Goal: Task Accomplishment & Management: Complete application form

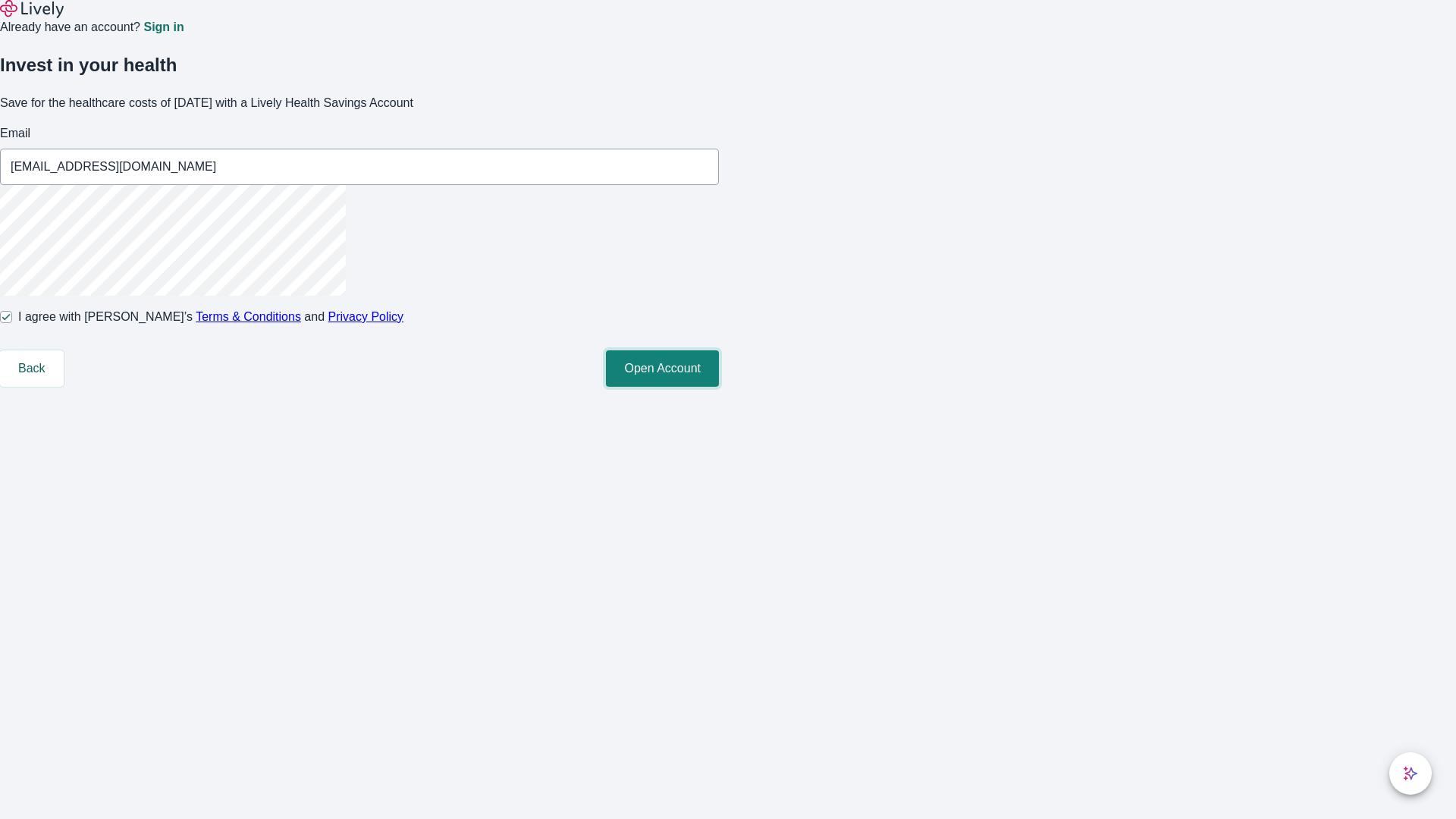
click at [719, 387] on button "Open Account" at bounding box center [662, 369] width 113 height 37
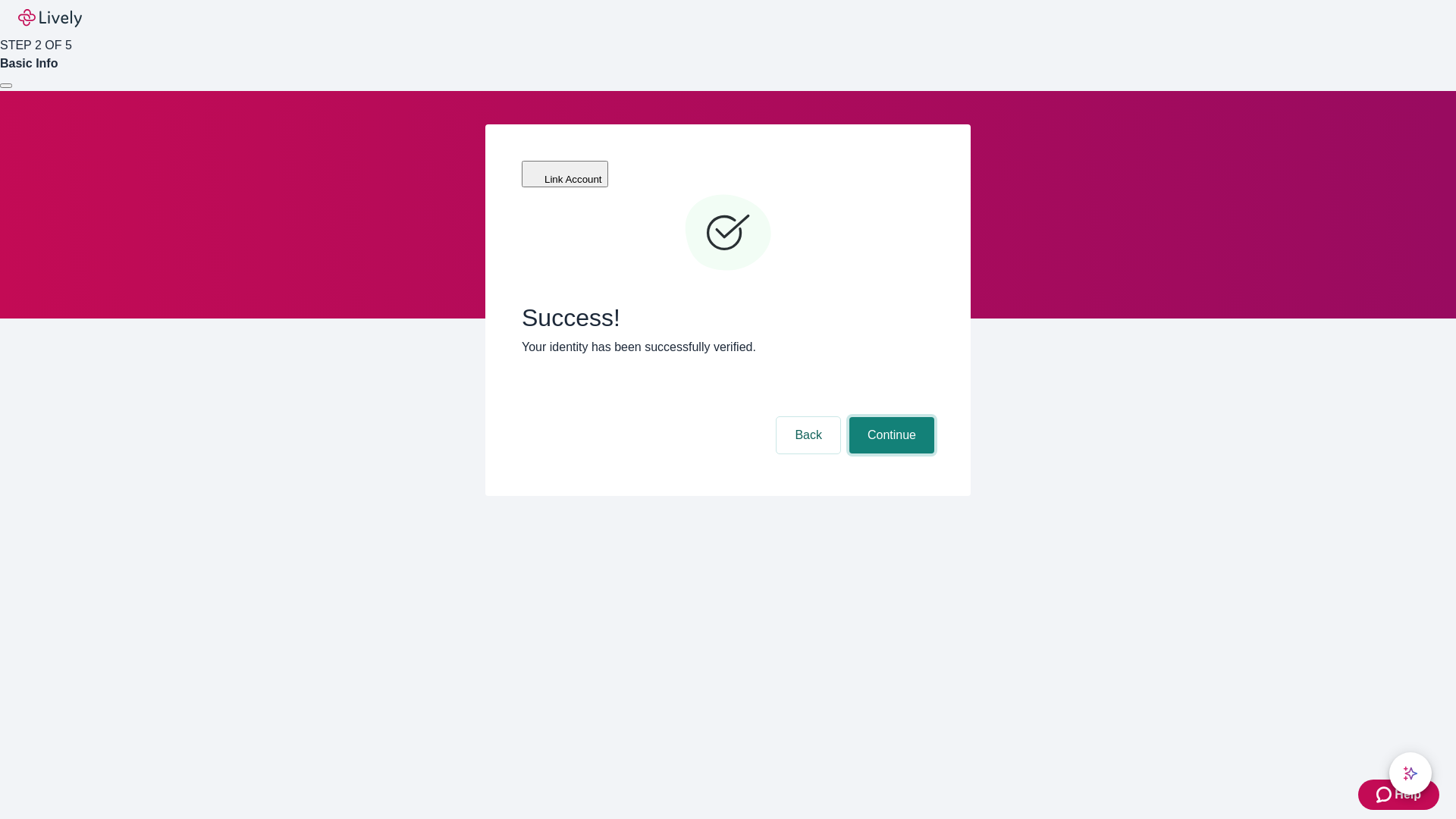
click at [890, 417] on button "Continue" at bounding box center [891, 435] width 85 height 37
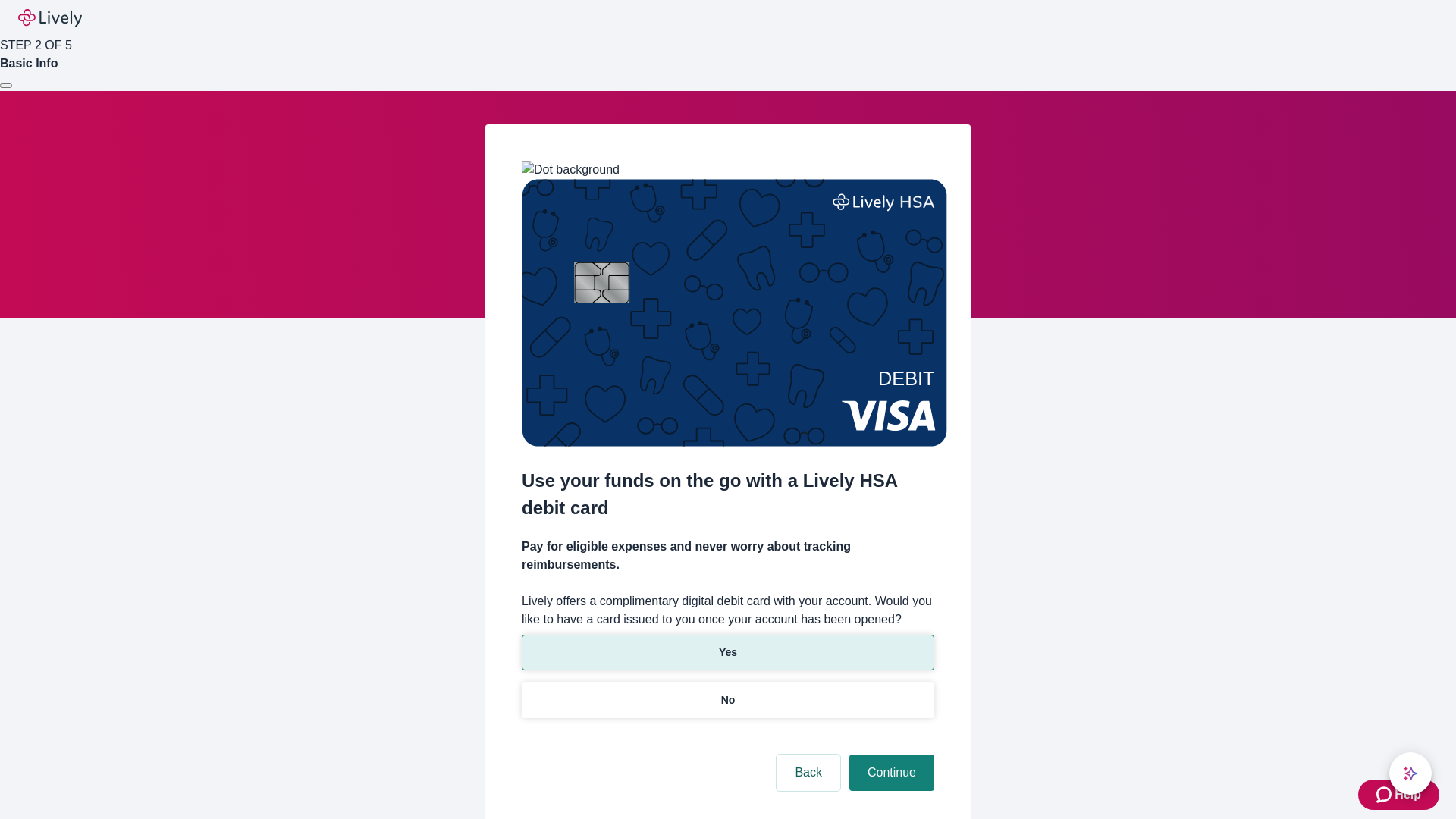
click at [727, 645] on p "Yes" at bounding box center [728, 652] width 18 height 16
click at [890, 754] on button "Continue" at bounding box center [891, 772] width 85 height 37
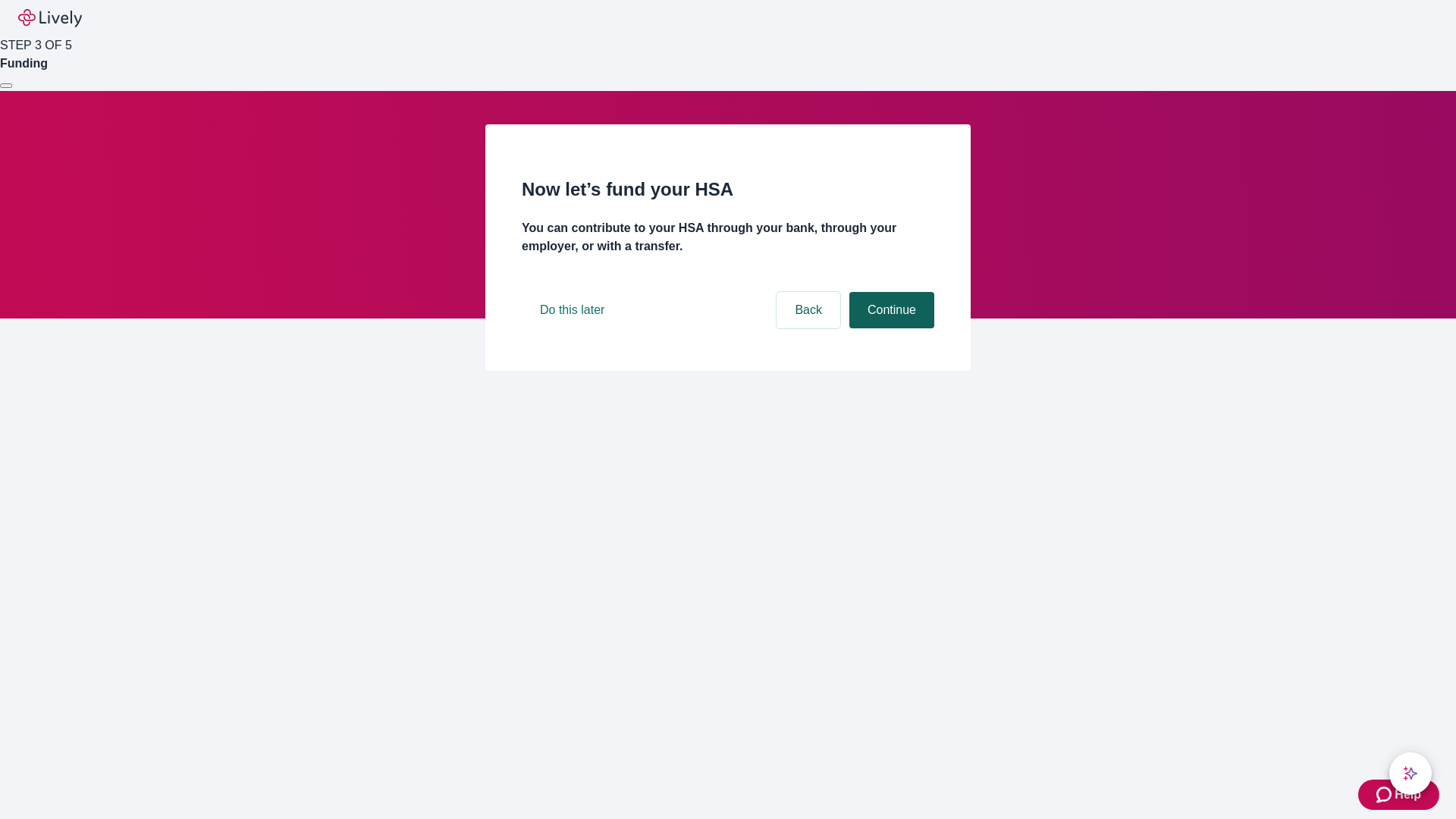
click at [890, 329] on button "Continue" at bounding box center [891, 310] width 85 height 37
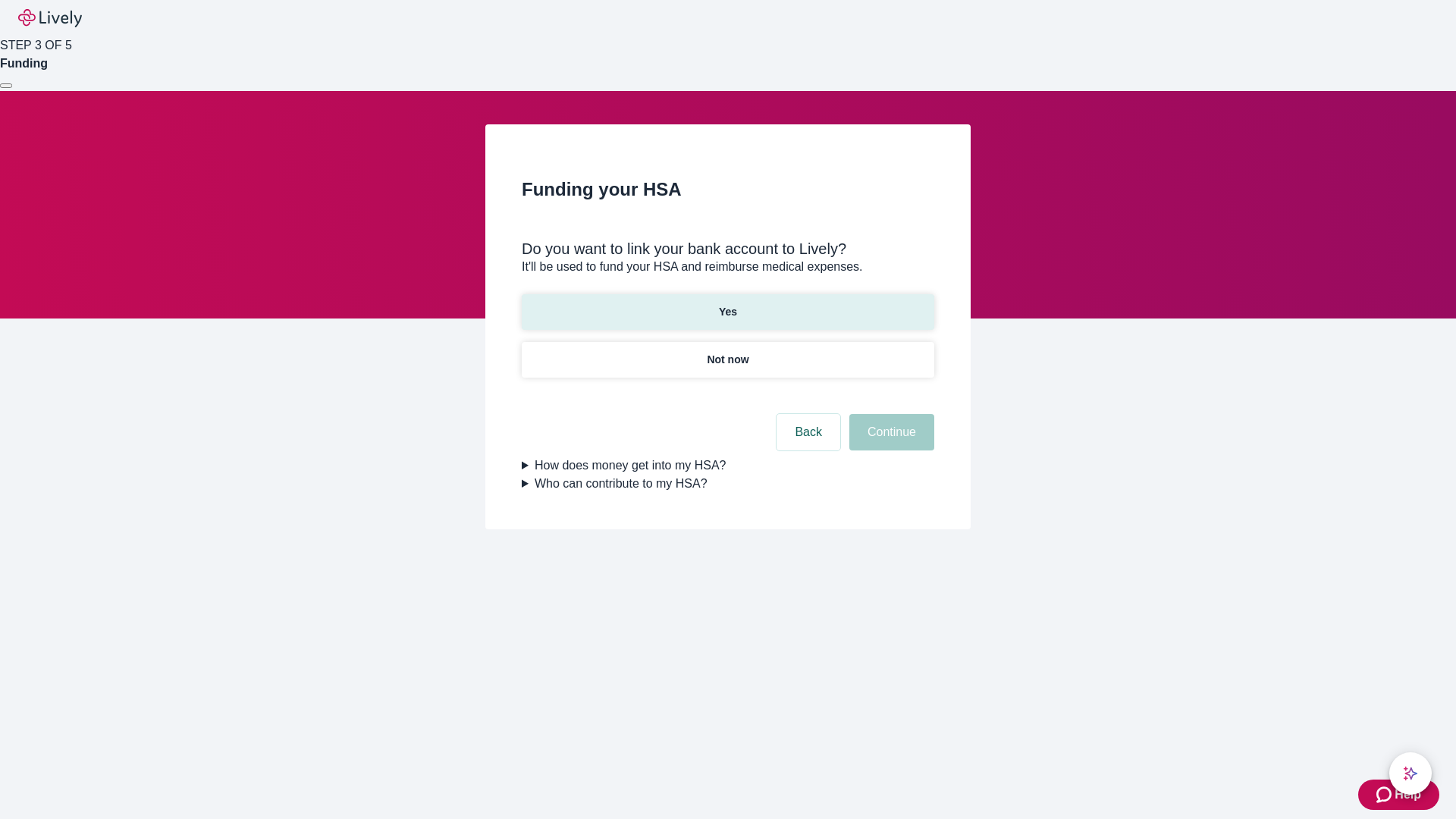
click at [727, 304] on p "Yes" at bounding box center [728, 311] width 18 height 16
click at [890, 414] on button "Continue" at bounding box center [891, 432] width 85 height 37
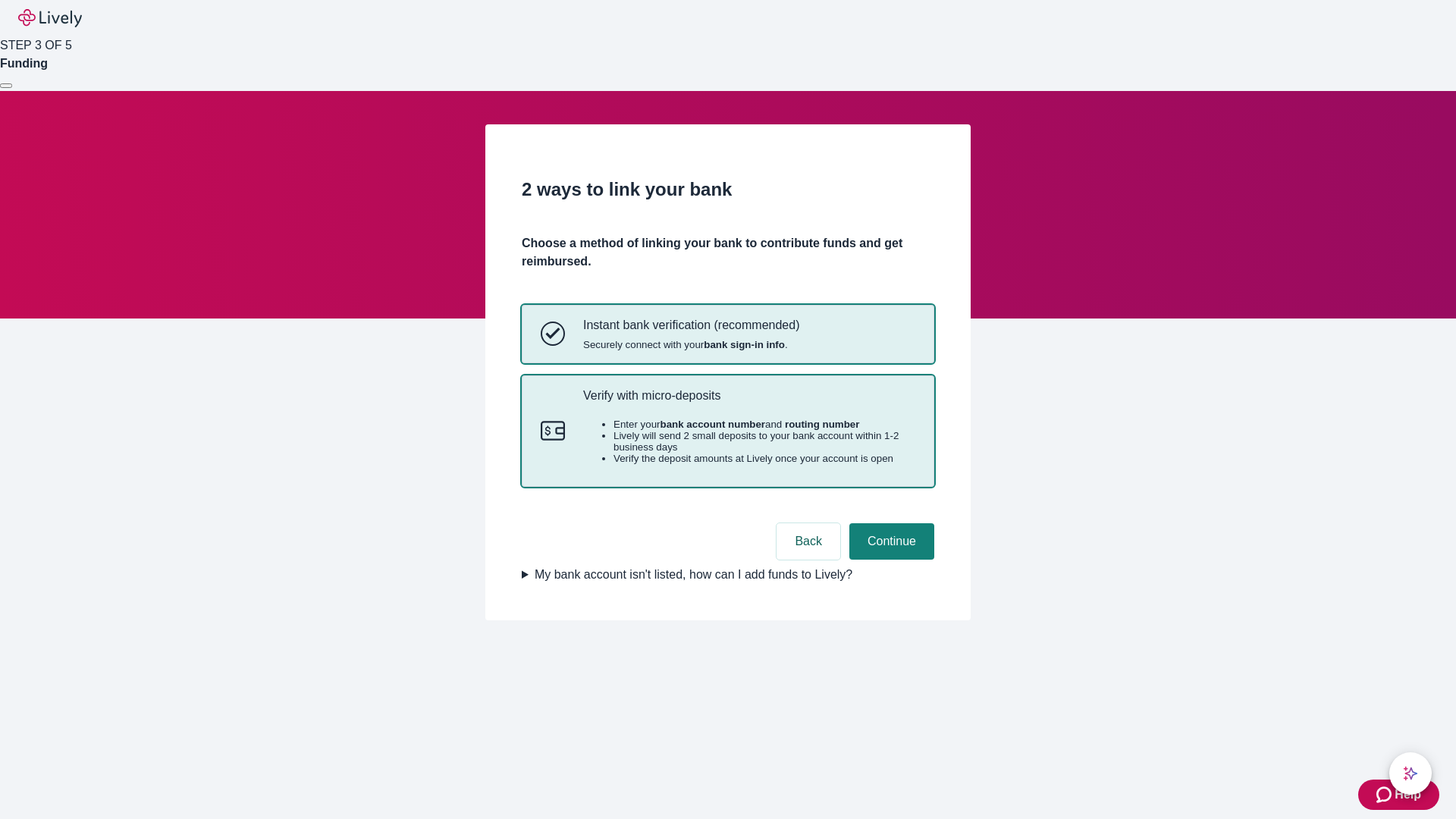
click at [748, 403] on p "Verify with micro-deposits" at bounding box center [749, 396] width 332 height 15
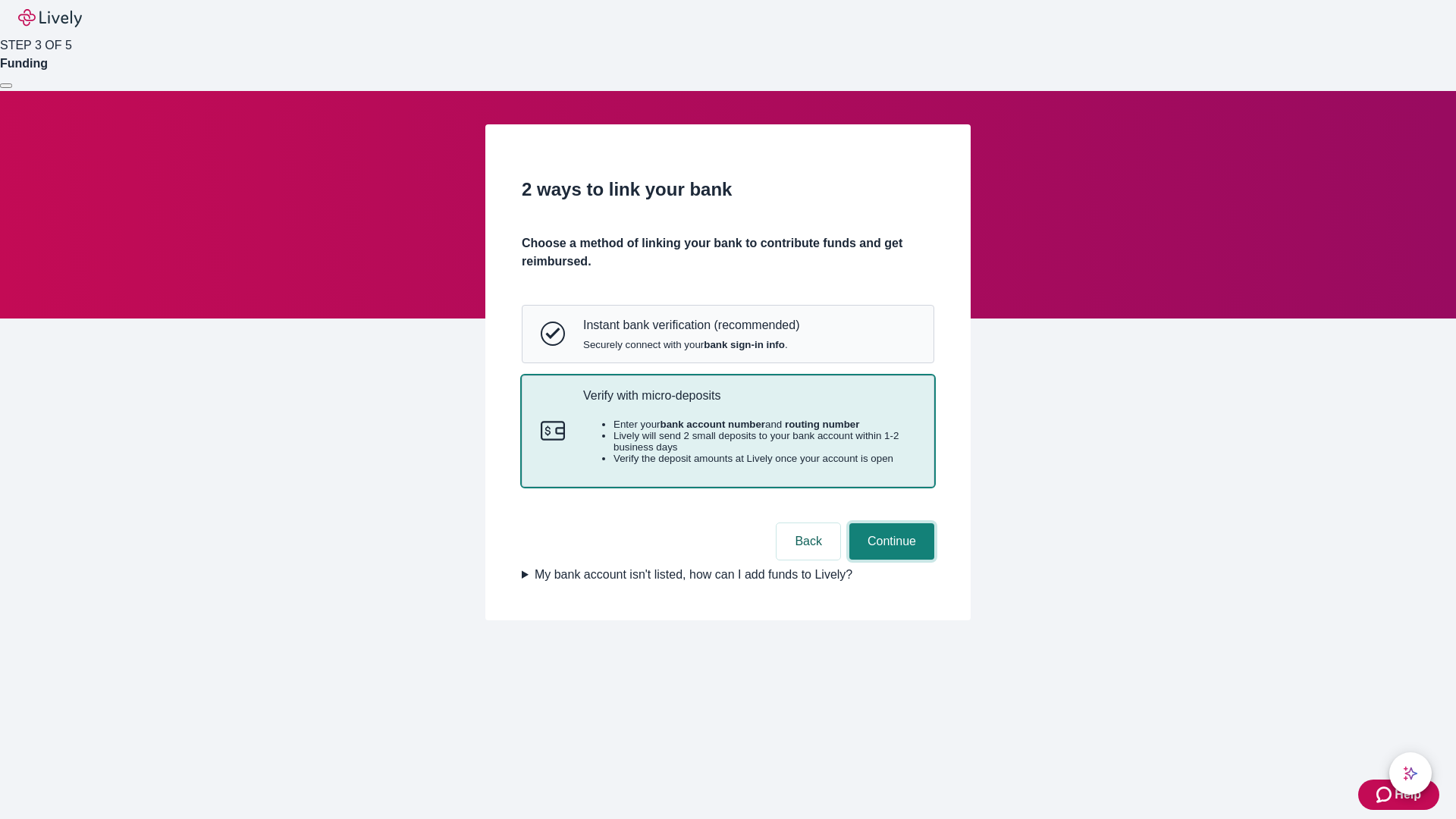
click at [890, 560] on button "Continue" at bounding box center [891, 541] width 85 height 37
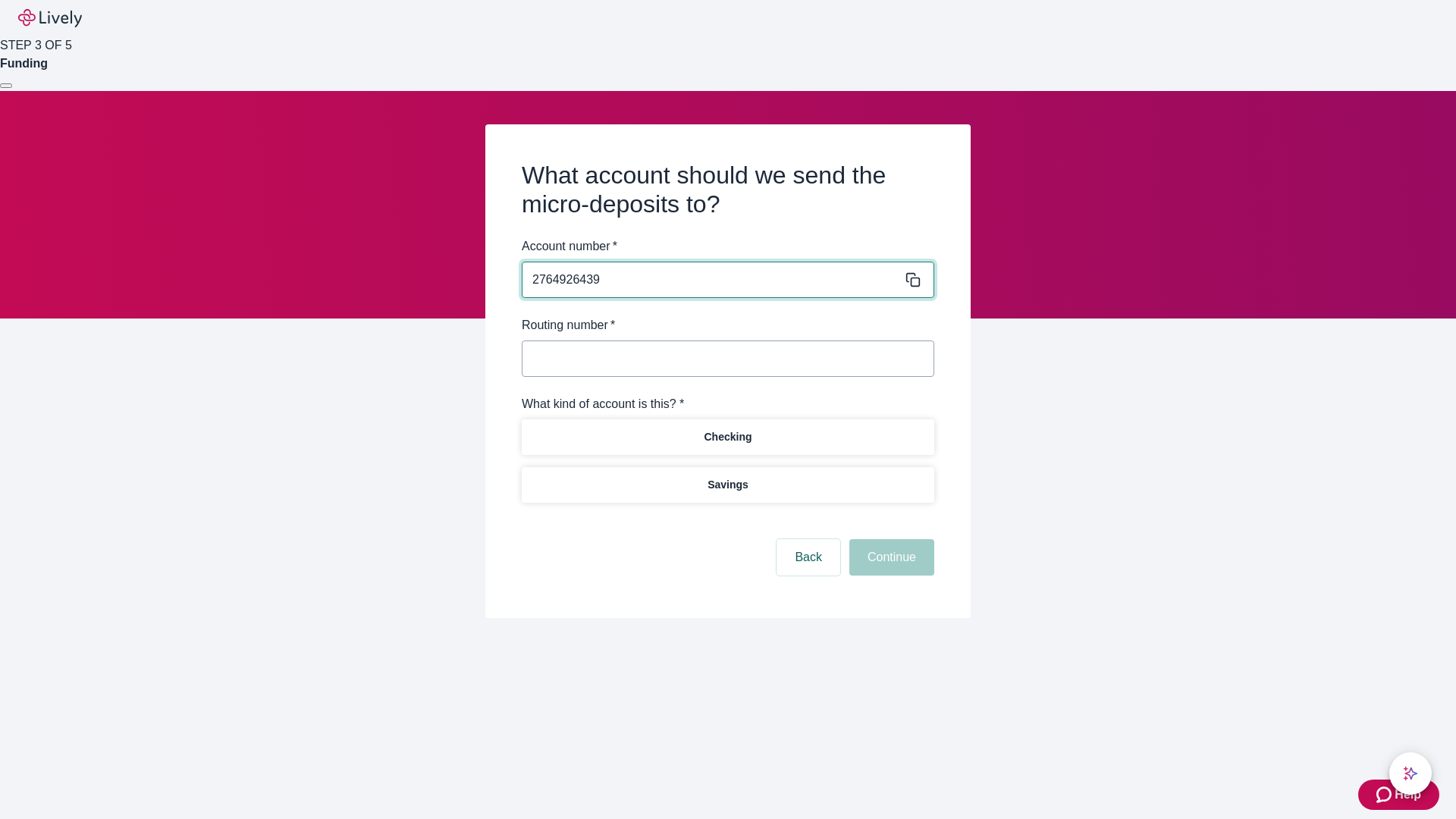
type input "2764926439"
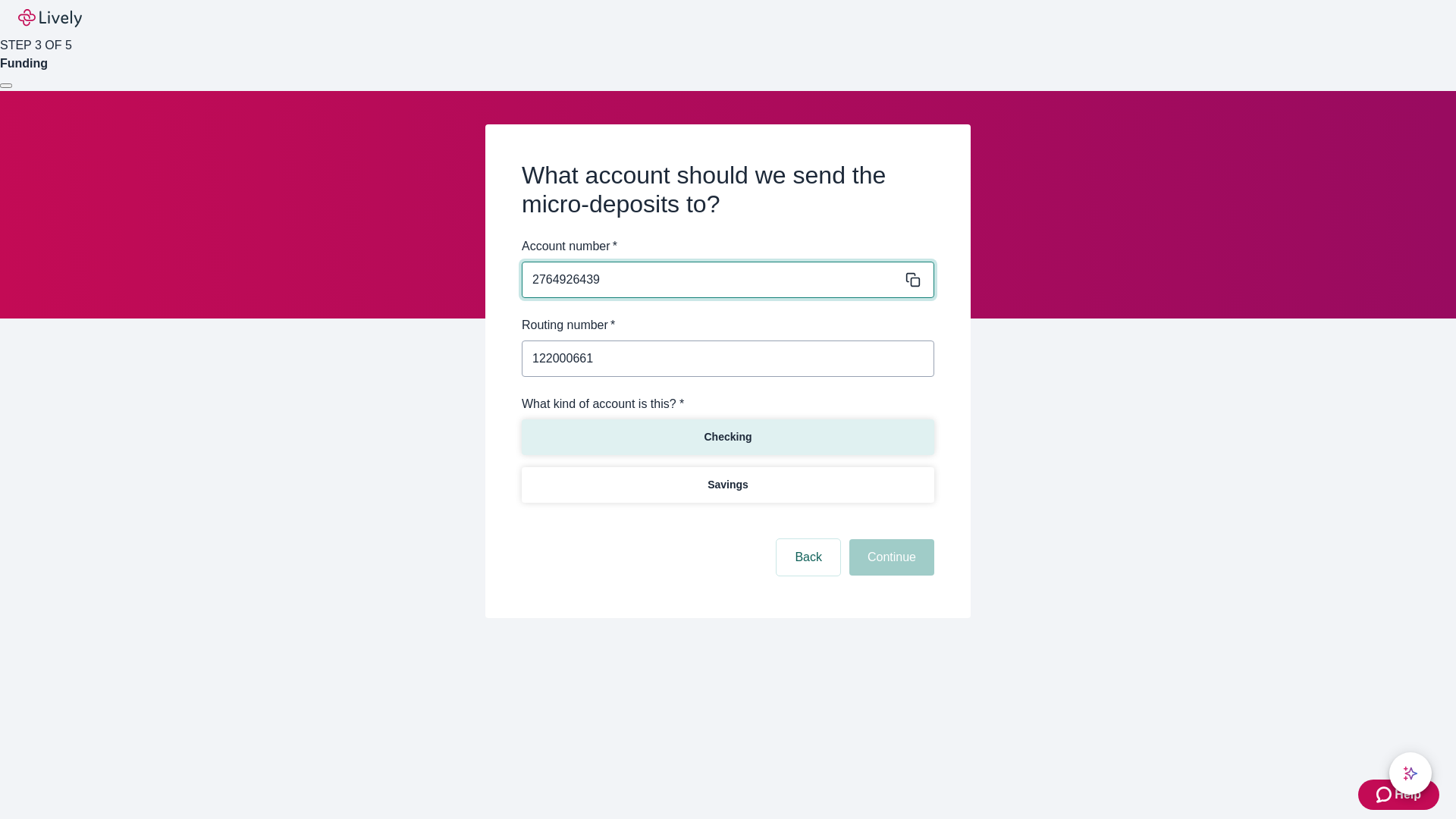
type input "122000661"
click at [727, 436] on p "Checking" at bounding box center [727, 436] width 47 height 16
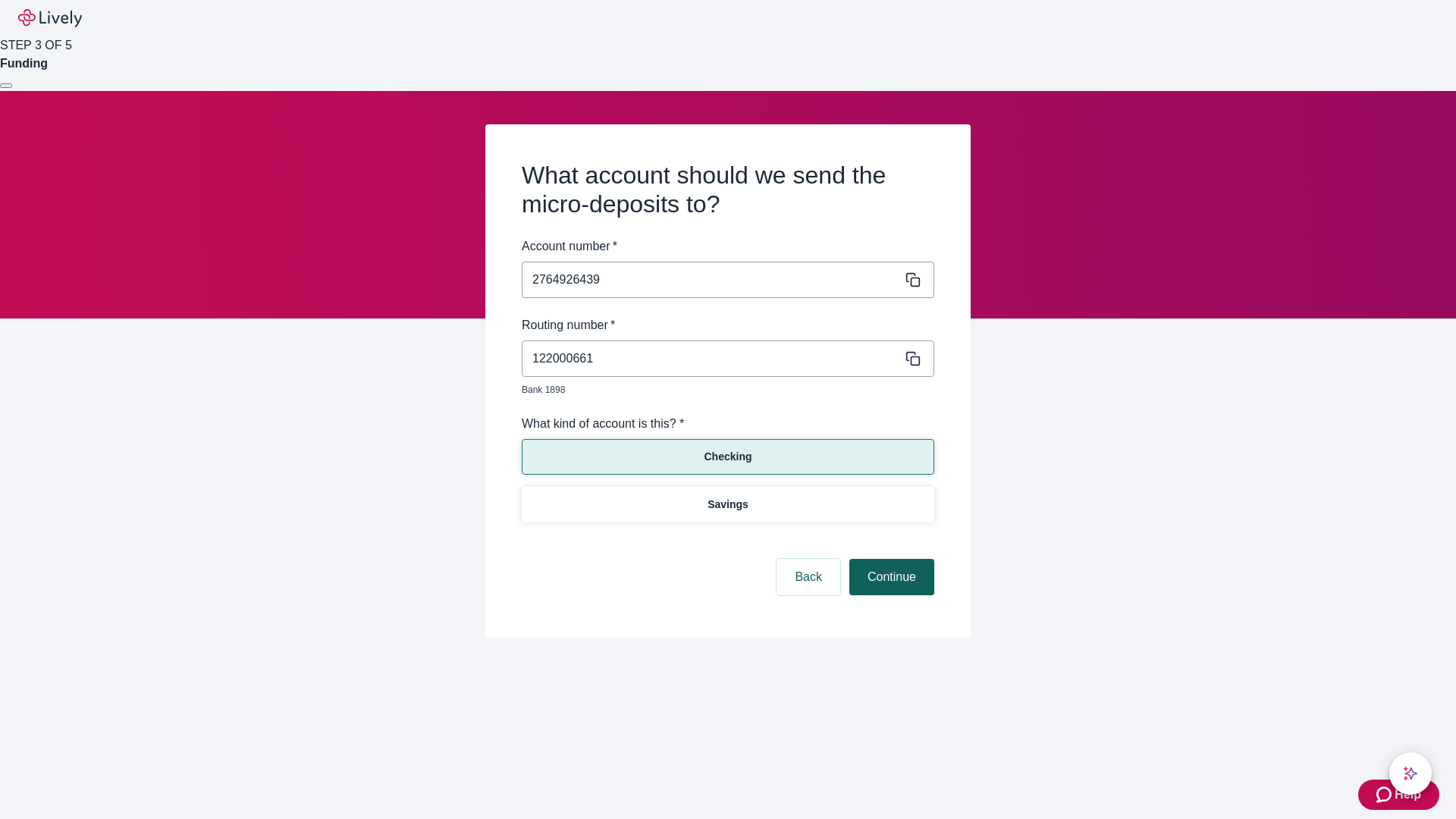
click at [890, 560] on button "Continue" at bounding box center [891, 577] width 85 height 37
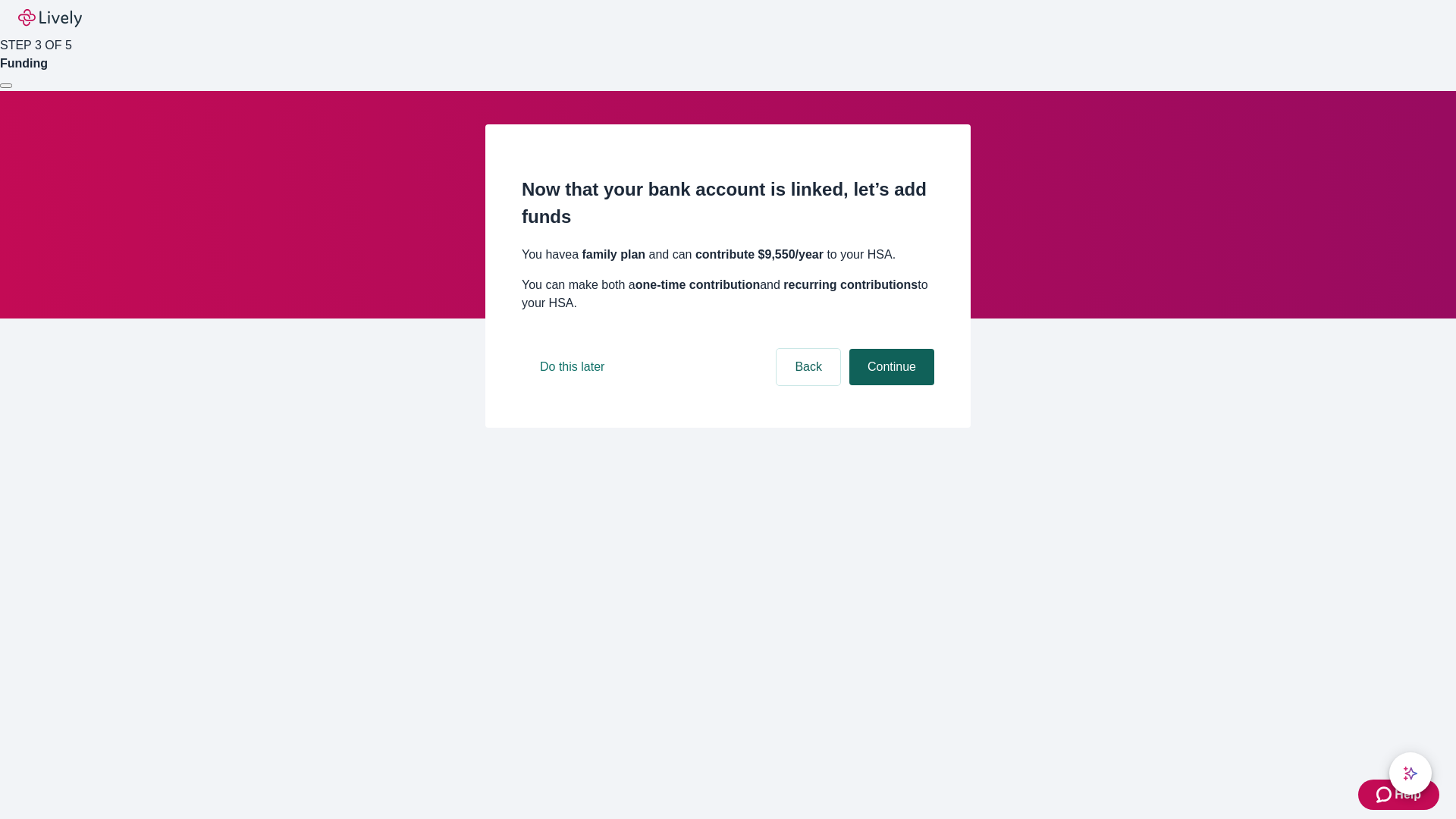
click at [890, 385] on button "Continue" at bounding box center [891, 367] width 85 height 37
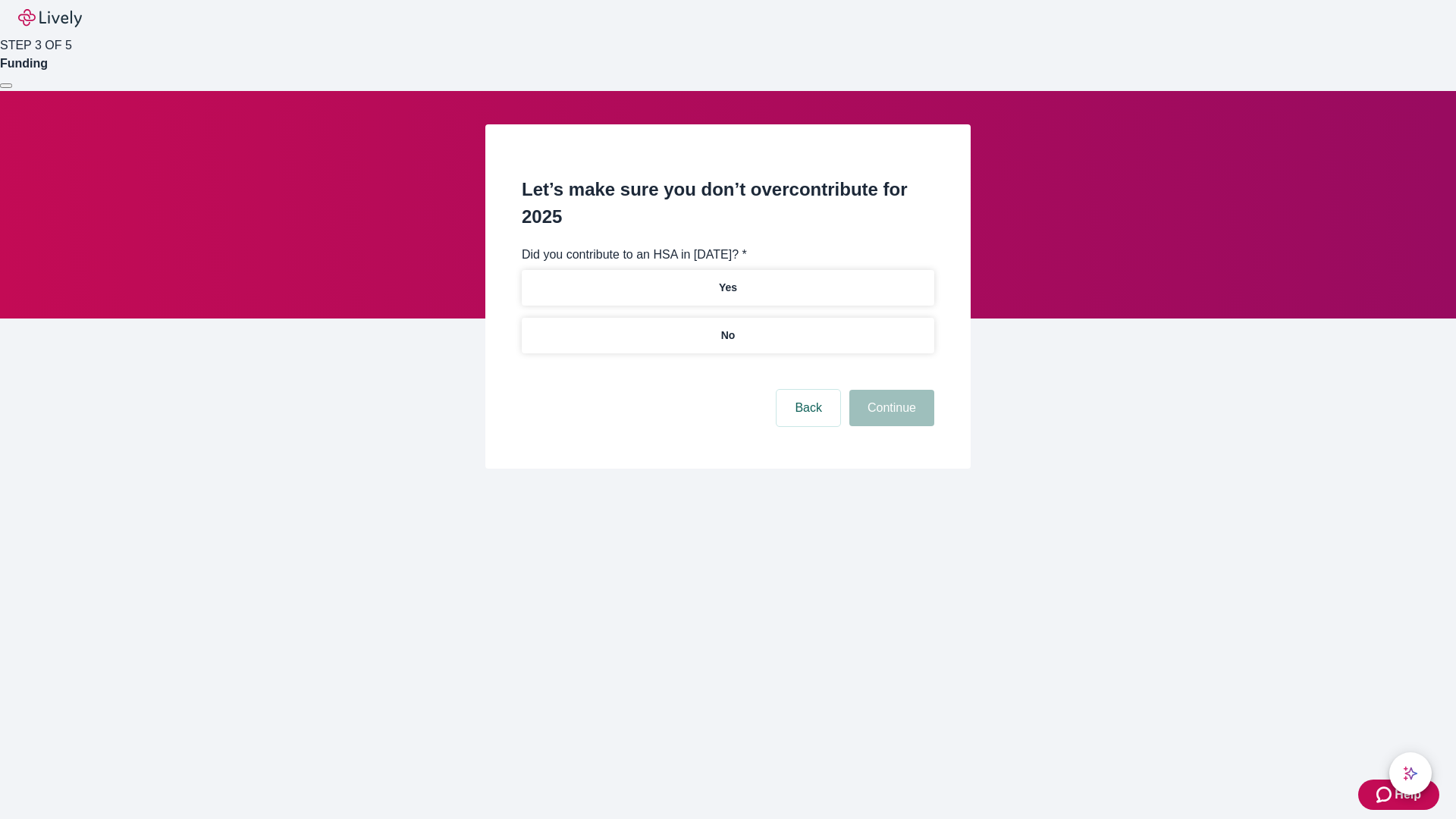
click at [727, 328] on p "No" at bounding box center [729, 335] width 15 height 16
click at [890, 390] on button "Continue" at bounding box center [891, 408] width 85 height 37
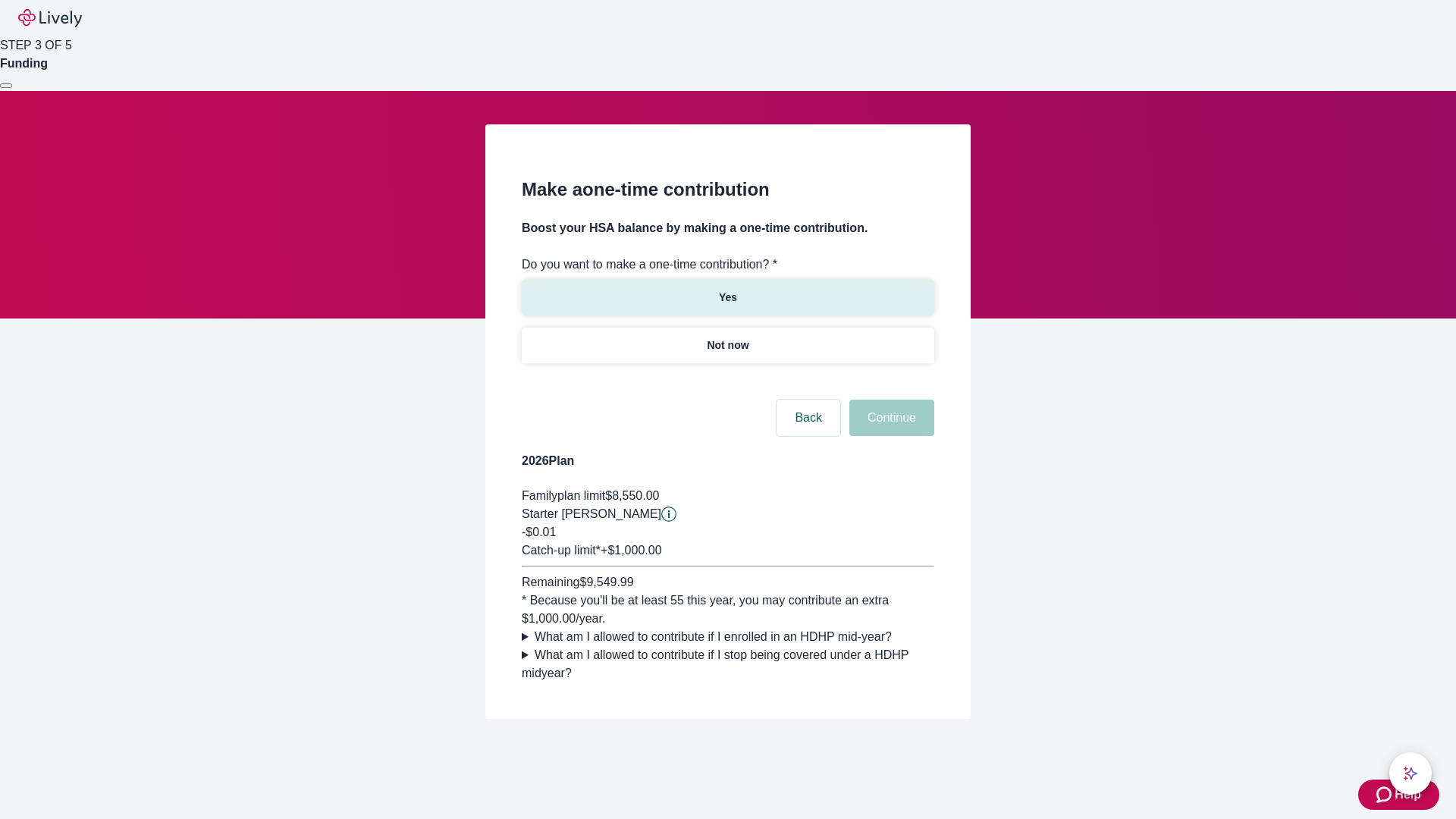
click at [727, 289] on p "Yes" at bounding box center [728, 297] width 18 height 16
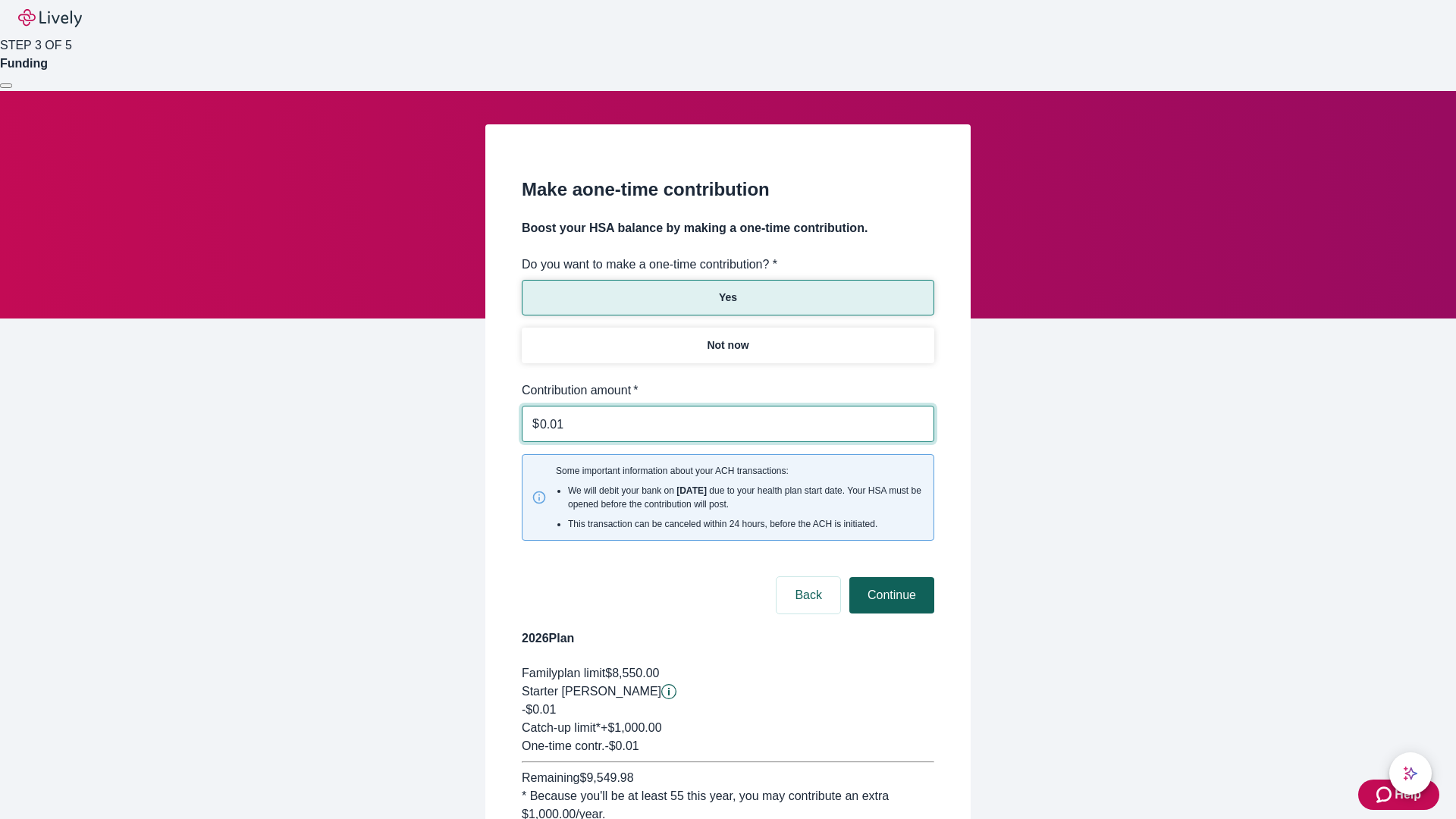
type input "0.01"
click at [890, 577] on button "Continue" at bounding box center [891, 595] width 85 height 37
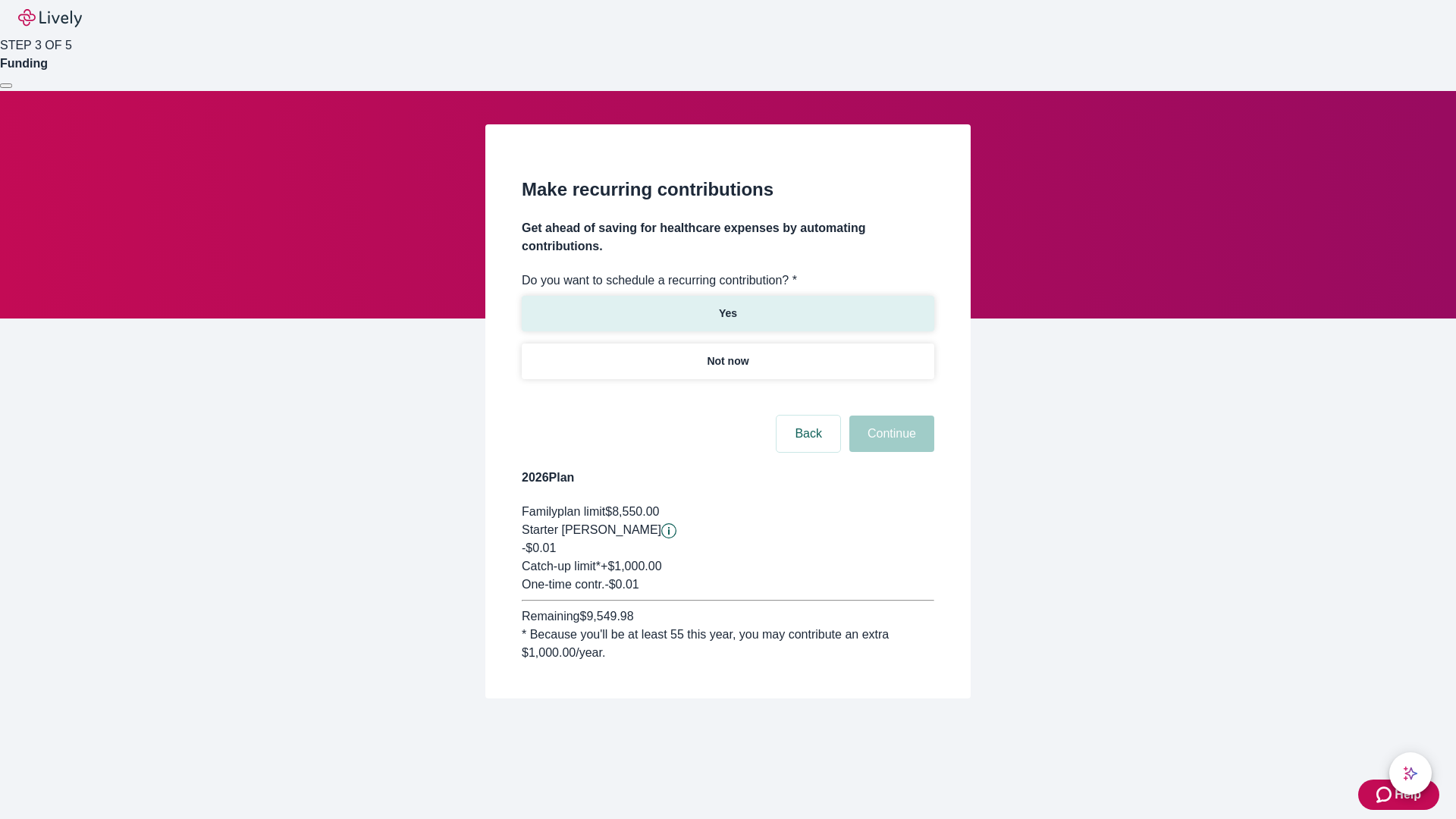
click at [727, 306] on p "Yes" at bounding box center [728, 313] width 18 height 16
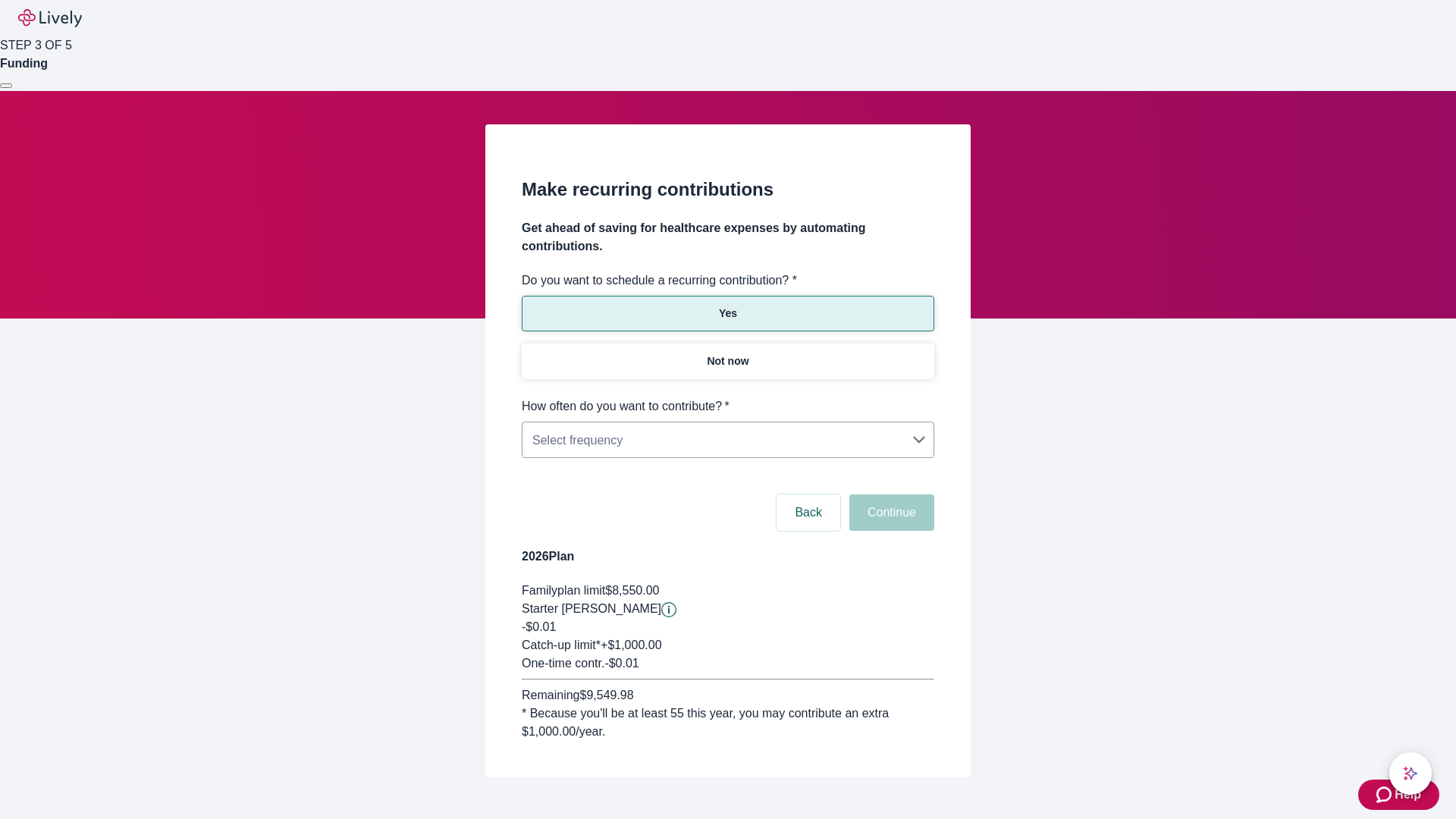
click at [727, 397] on body "Help STEP 3 OF 5 Funding Make recurring contributions Get ahead of saving for h…" at bounding box center [728, 425] width 1456 height 850
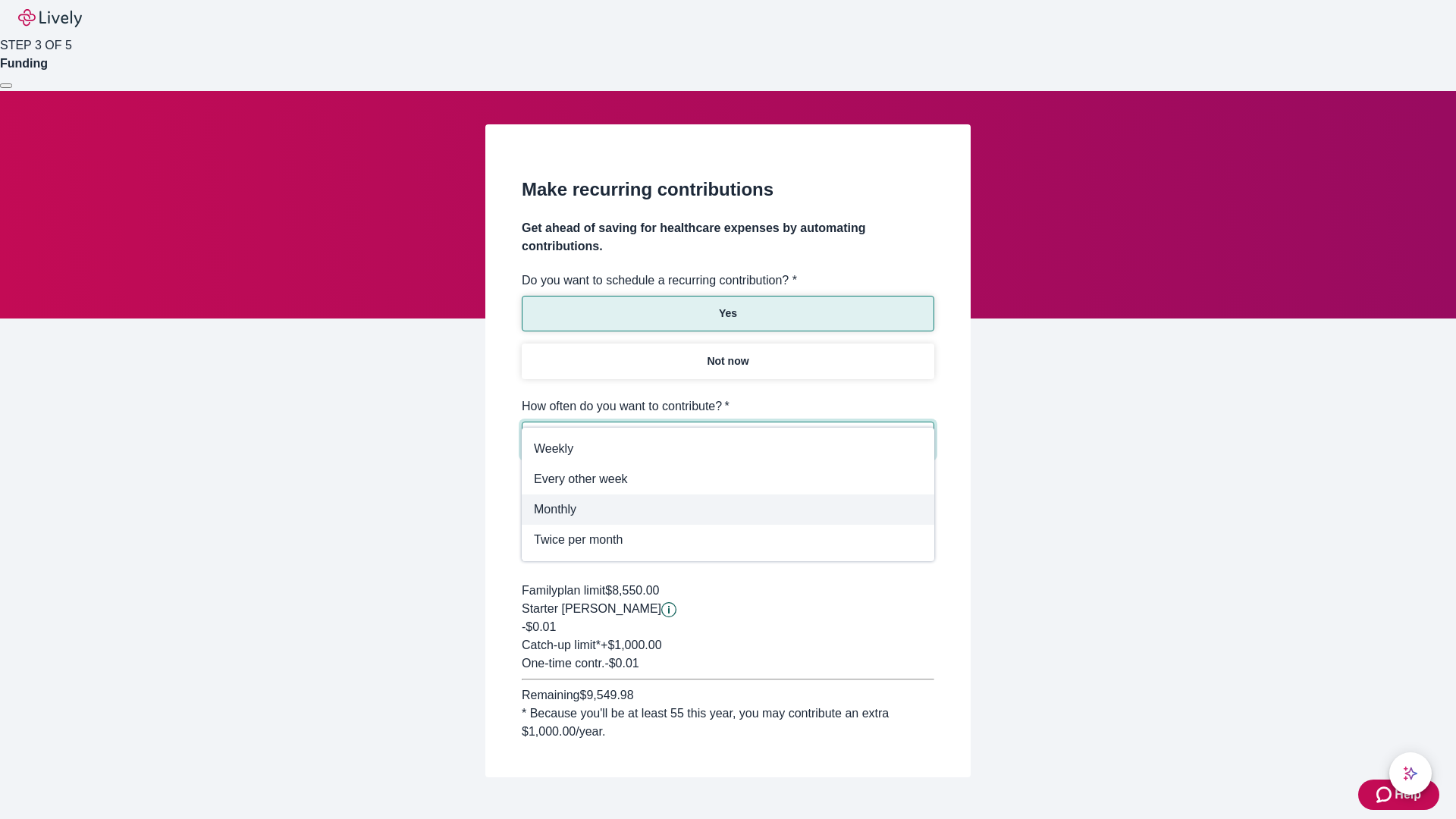
click at [728, 510] on span "Monthly" at bounding box center [727, 509] width 388 height 18
type input "Monthly"
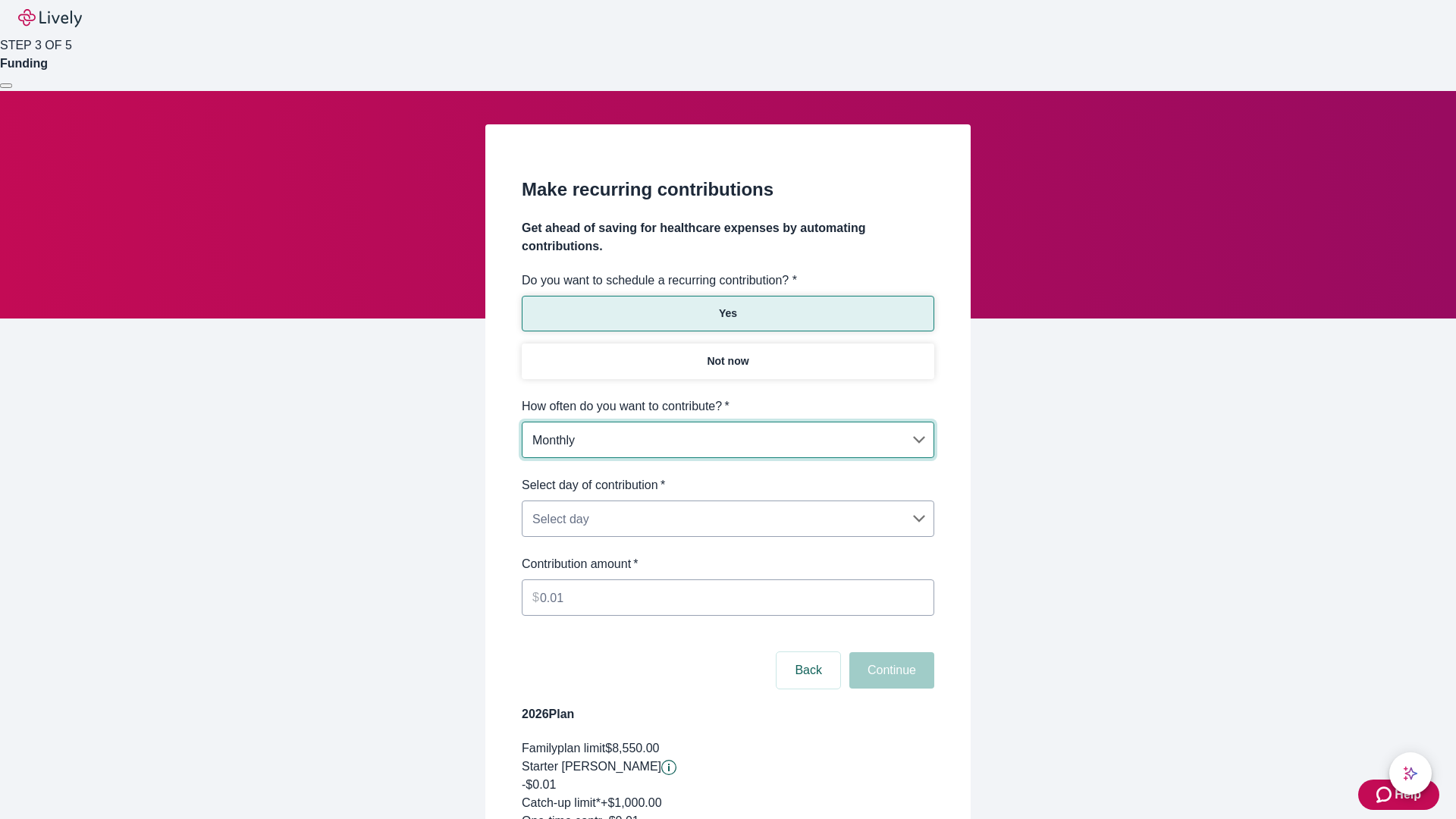
click at [727, 477] on body "Help STEP 3 OF 5 Funding Make recurring contributions Get ahead of saving for h…" at bounding box center [728, 503] width 1456 height 1008
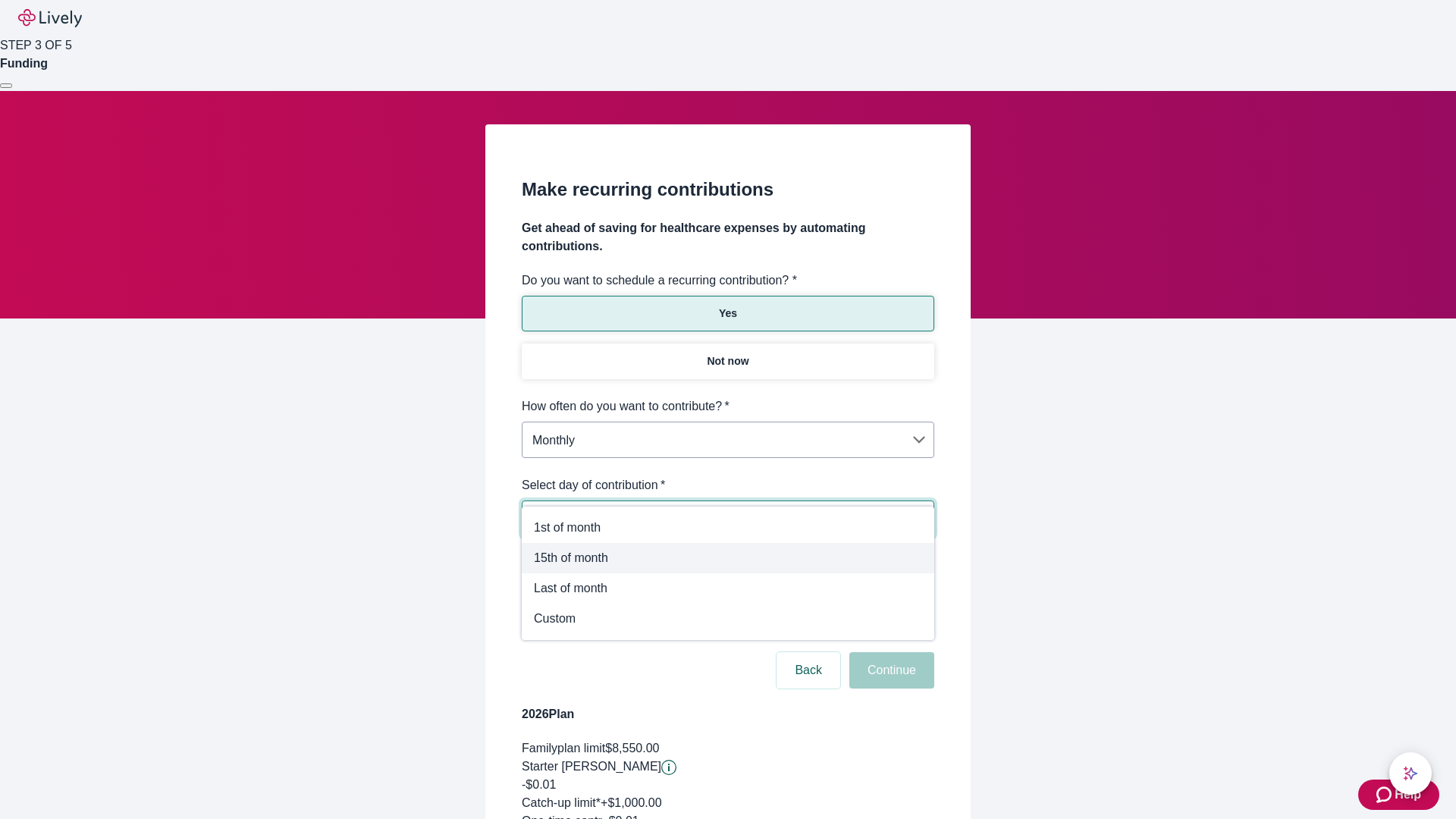
click at [728, 558] on span "15th of month" at bounding box center [727, 558] width 388 height 18
type input "Monthly15th"
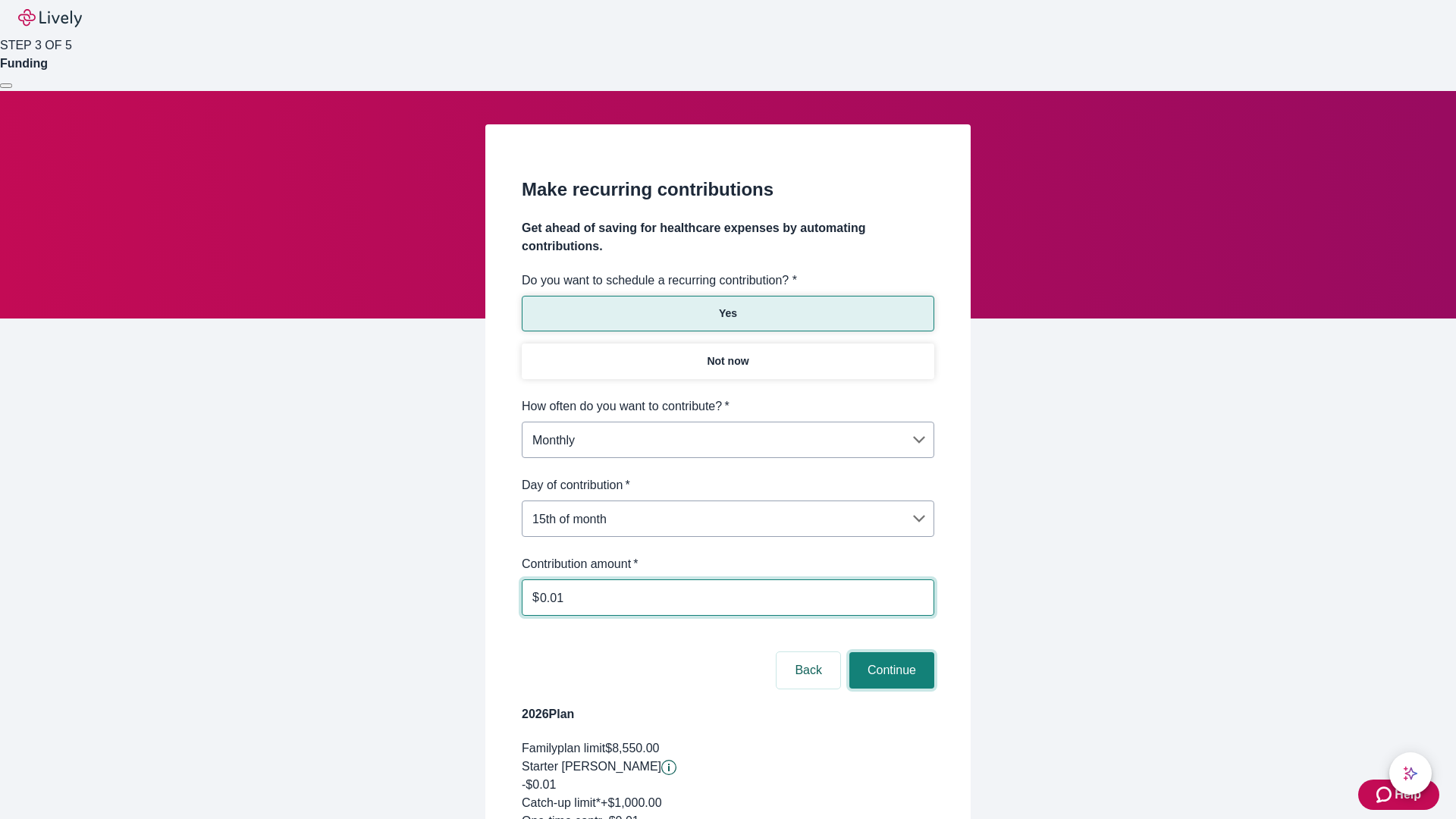
click at [890, 652] on button "Continue" at bounding box center [891, 670] width 85 height 37
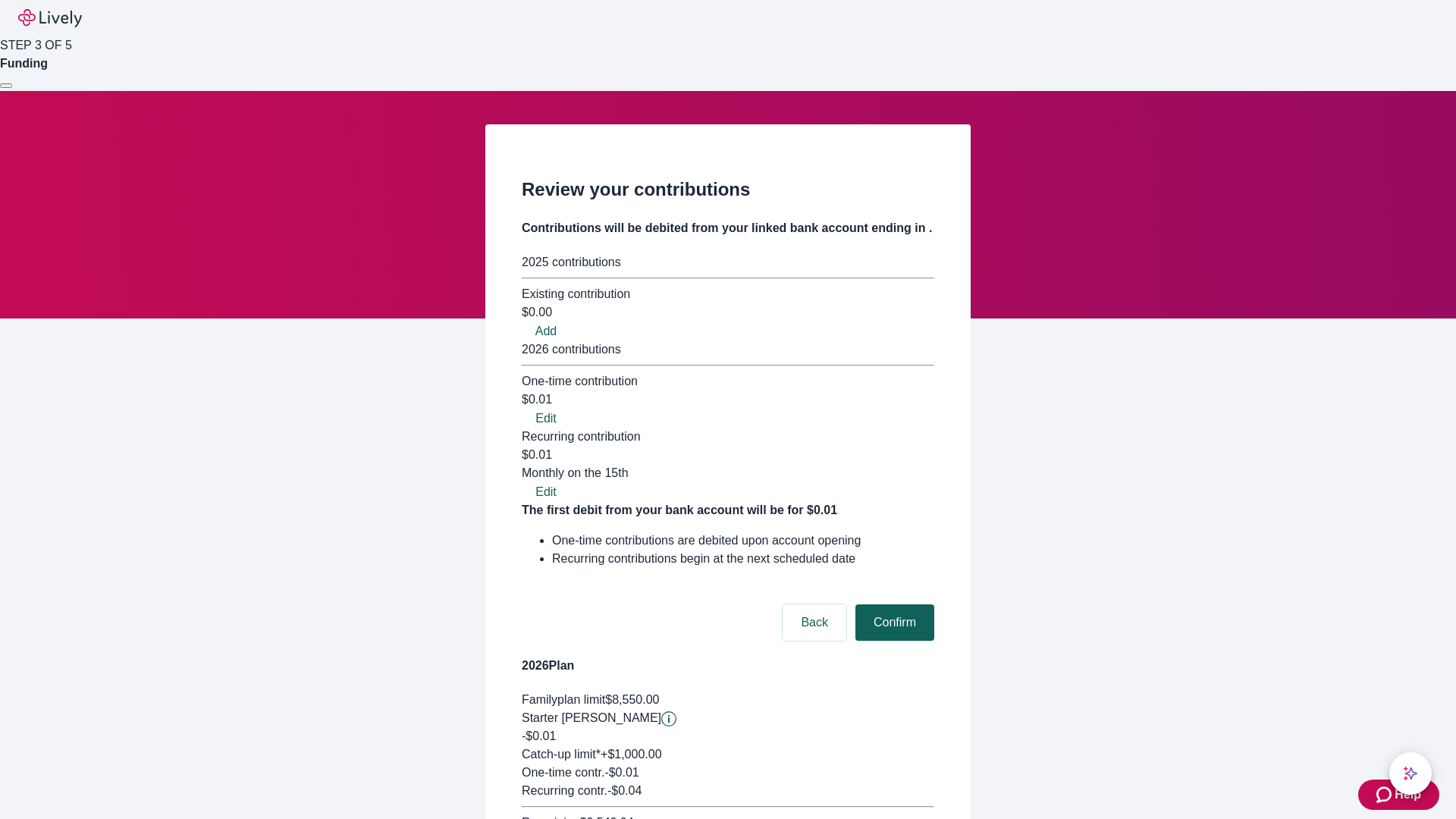
click at [892, 605] on button "Confirm" at bounding box center [895, 623] width 79 height 37
